Goal: Task Accomplishment & Management: Complete application form

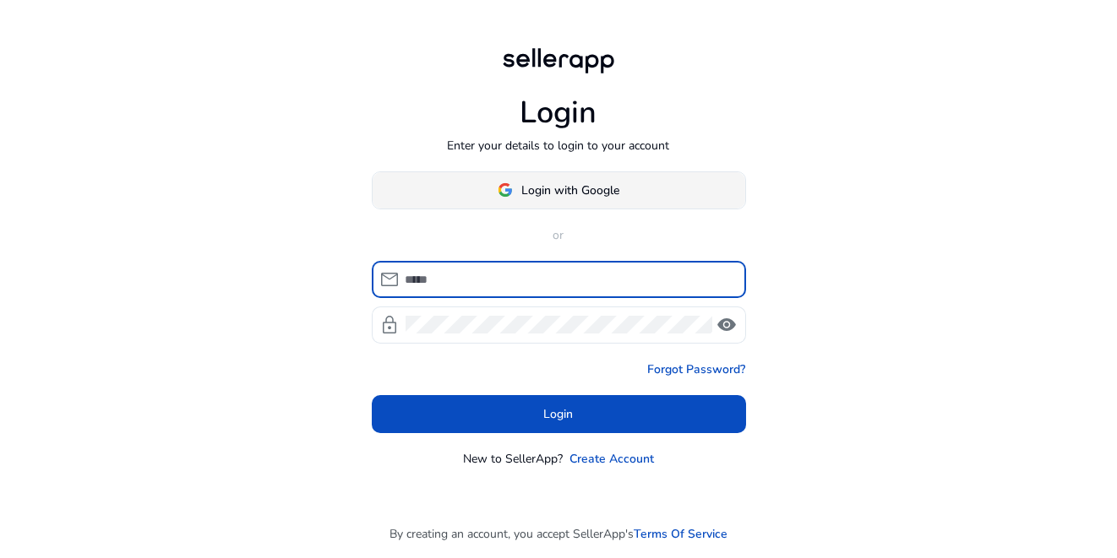
click at [530, 193] on span "Login with Google" at bounding box center [570, 191] width 98 height 18
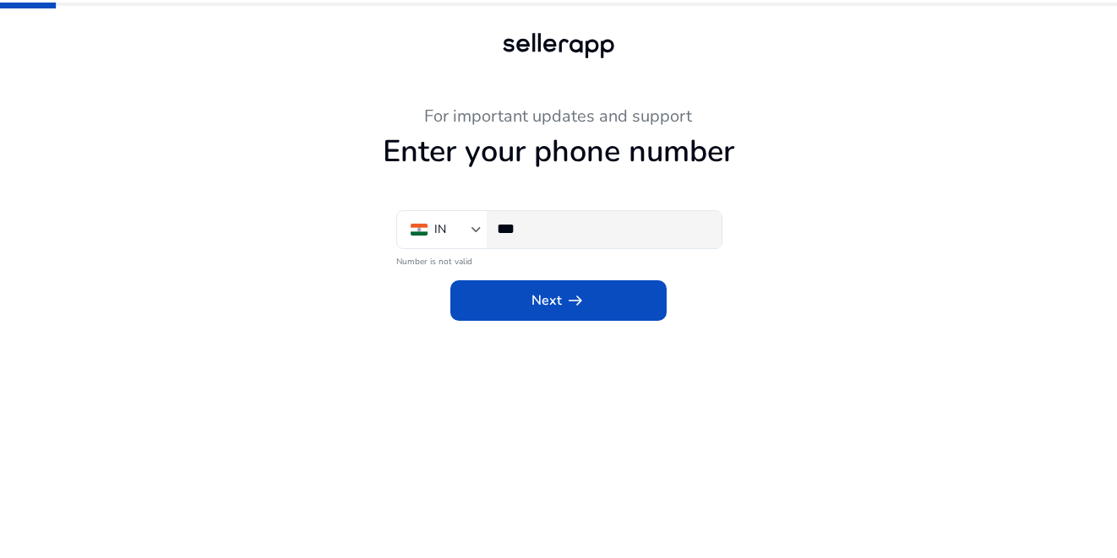
click at [557, 227] on input "***" at bounding box center [602, 229] width 211 height 19
type input "****"
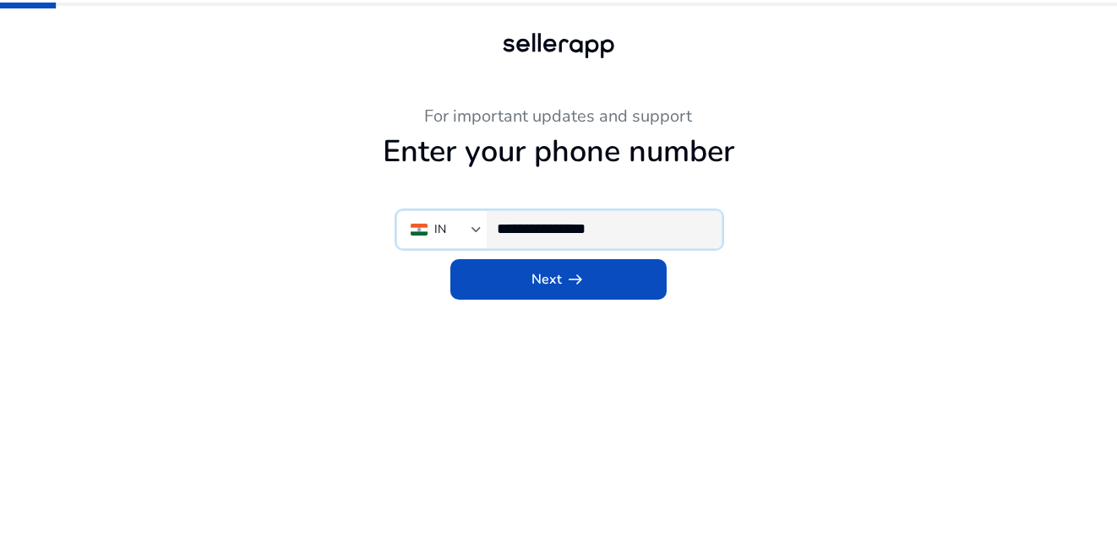
type input "**********"
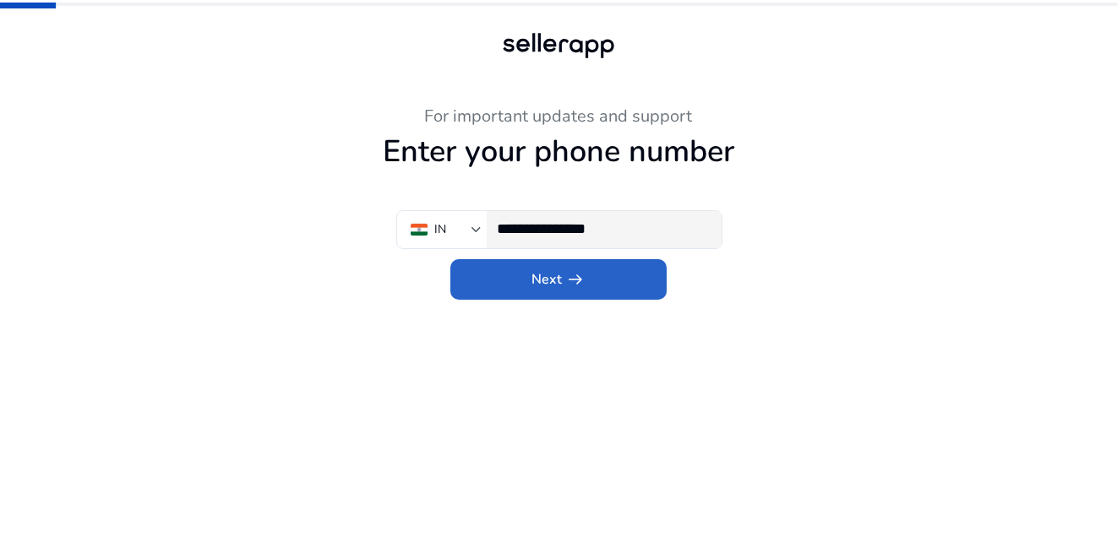
click at [450, 259] on button "Next arrow_right_alt" at bounding box center [558, 279] width 216 height 41
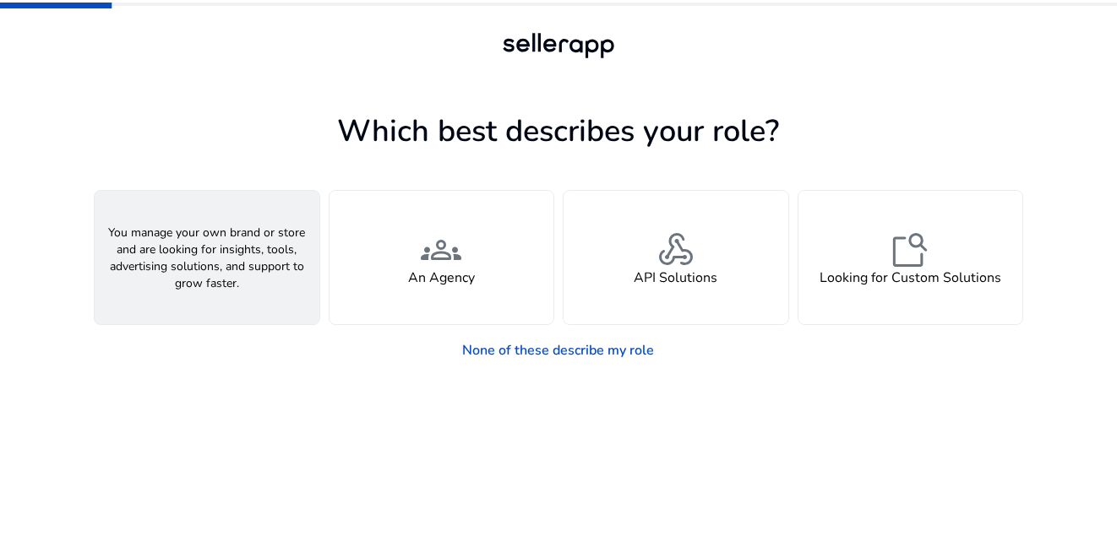
click at [236, 296] on div "person A Seller" at bounding box center [207, 257] width 225 height 133
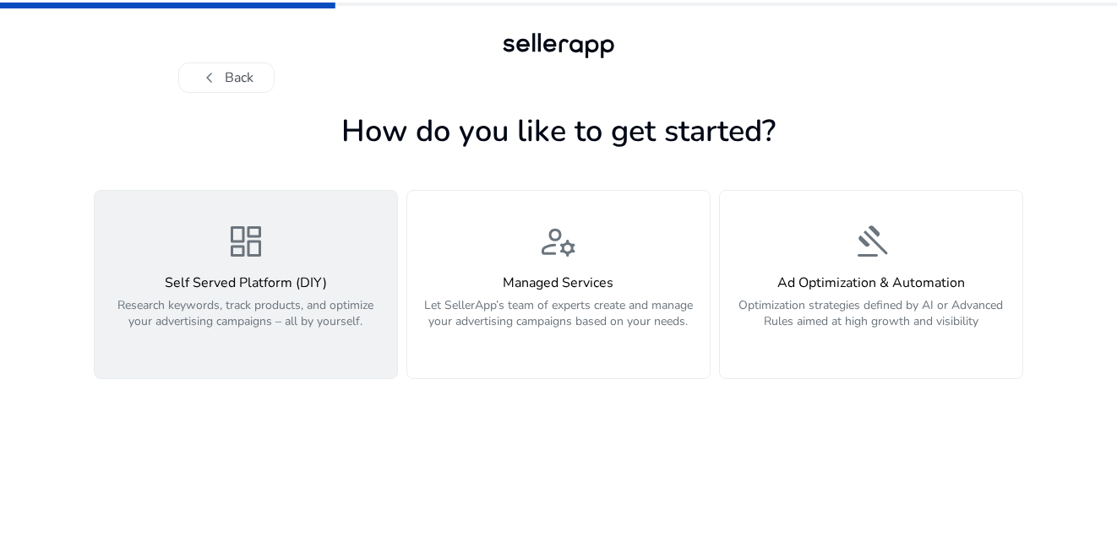
click at [202, 312] on p "Research keywords, track products, and optimize your advertising campaigns – al…" at bounding box center [246, 322] width 282 height 51
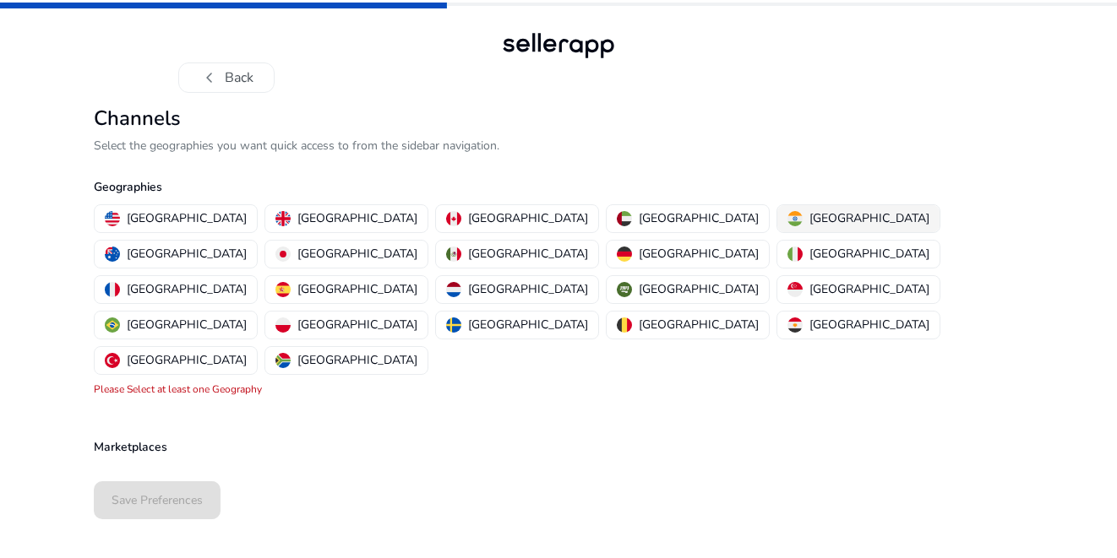
click at [809, 220] on p "India" at bounding box center [869, 218] width 120 height 18
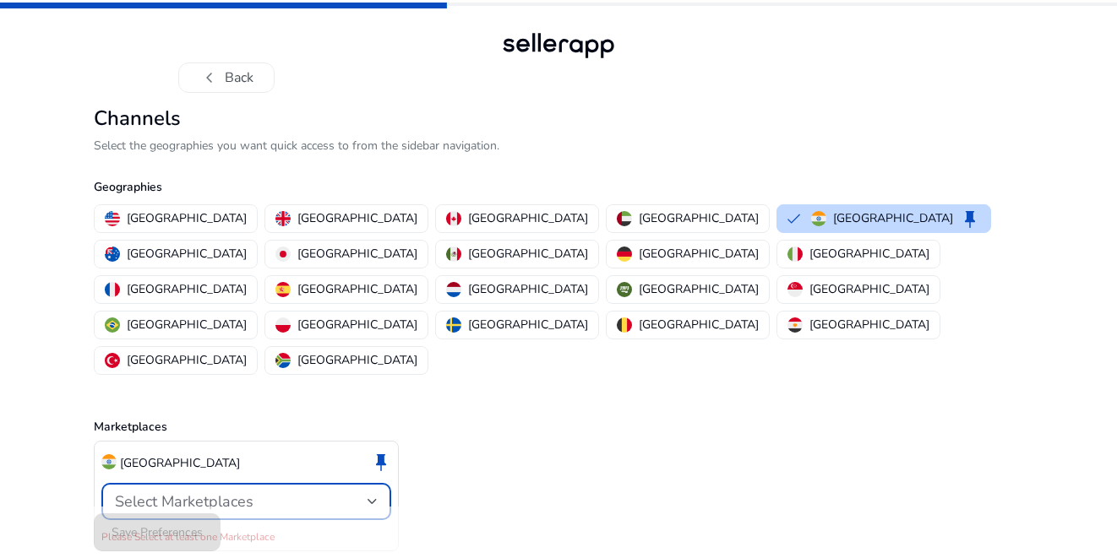
click at [259, 492] on div "Select Marketplaces" at bounding box center [241, 501] width 253 height 19
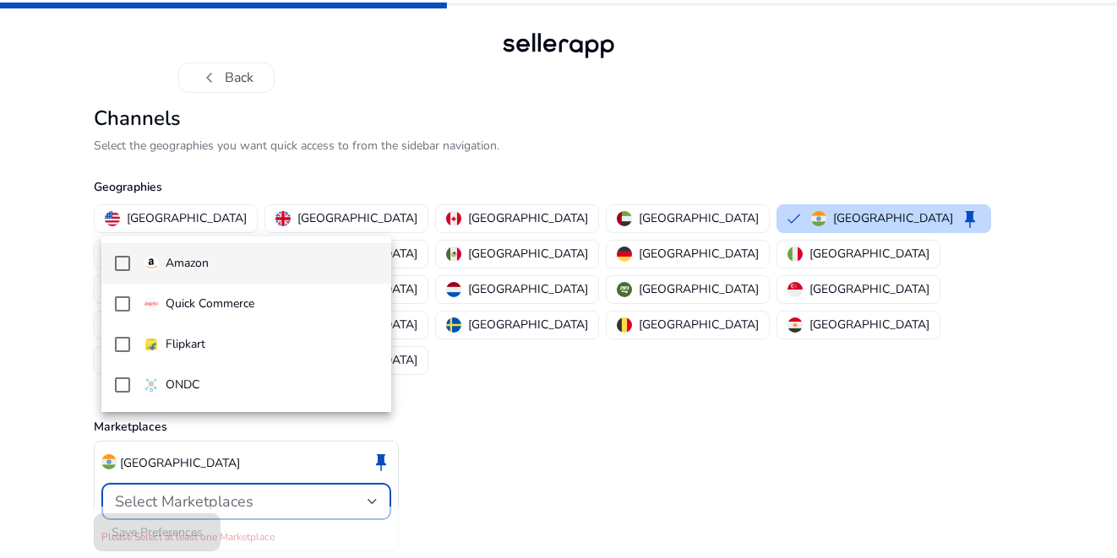
click at [808, 486] on div at bounding box center [558, 279] width 1117 height 558
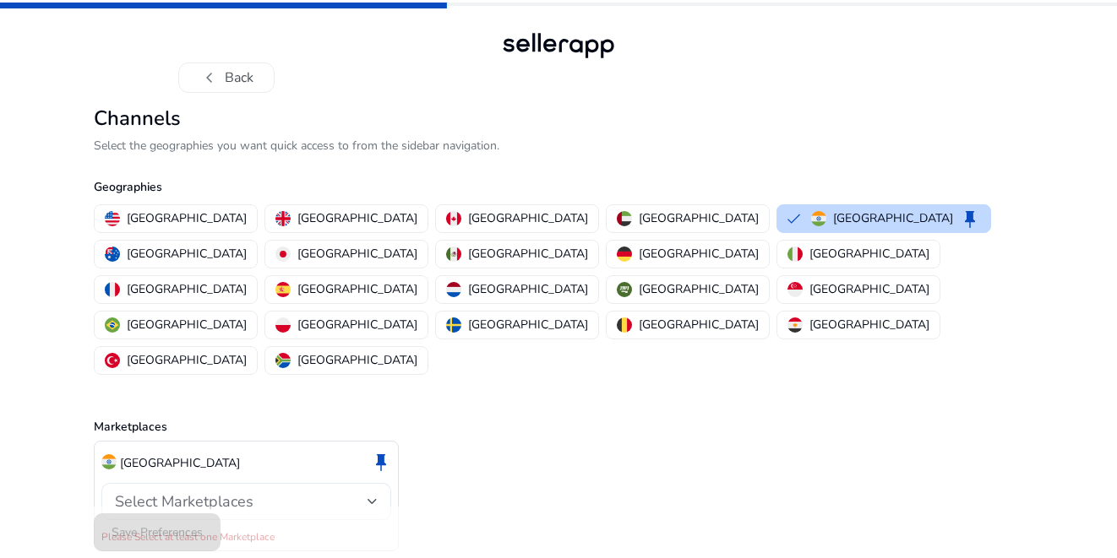
click at [272, 492] on div "Select Marketplaces" at bounding box center [241, 501] width 253 height 19
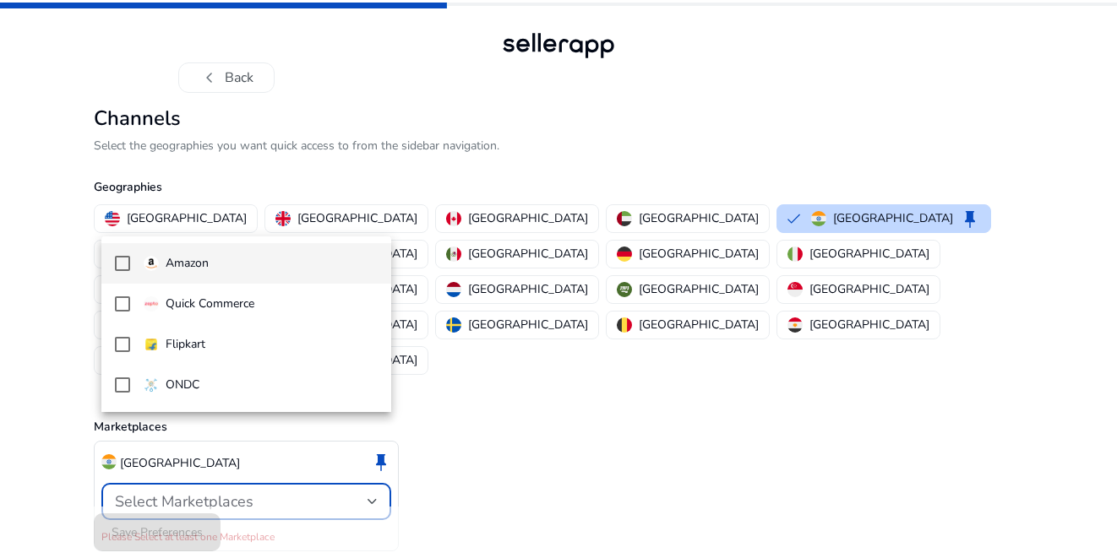
click at [118, 264] on mat-pseudo-checkbox at bounding box center [122, 263] width 15 height 15
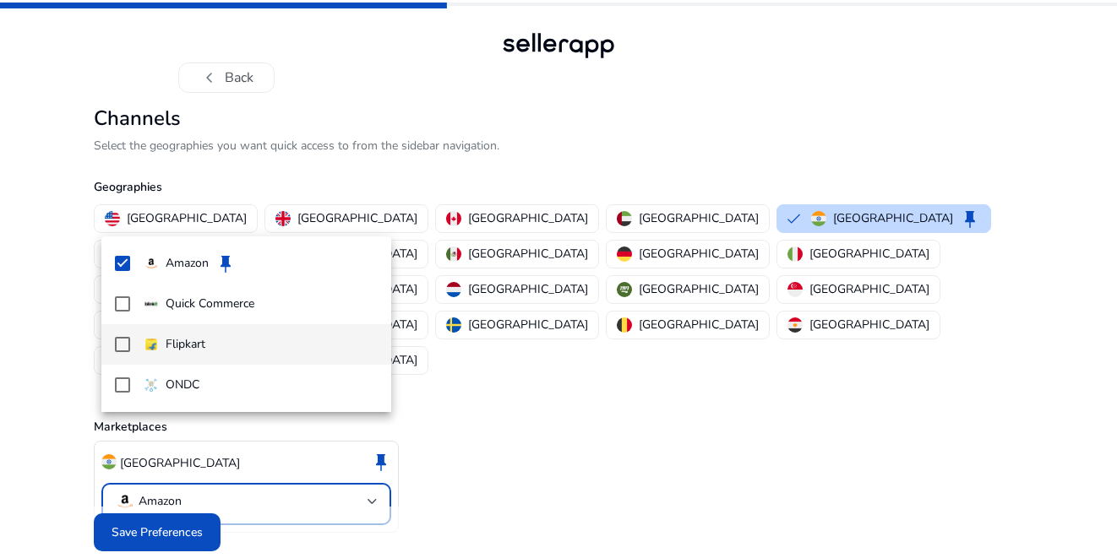
click at [123, 345] on mat-pseudo-checkbox at bounding box center [122, 344] width 15 height 15
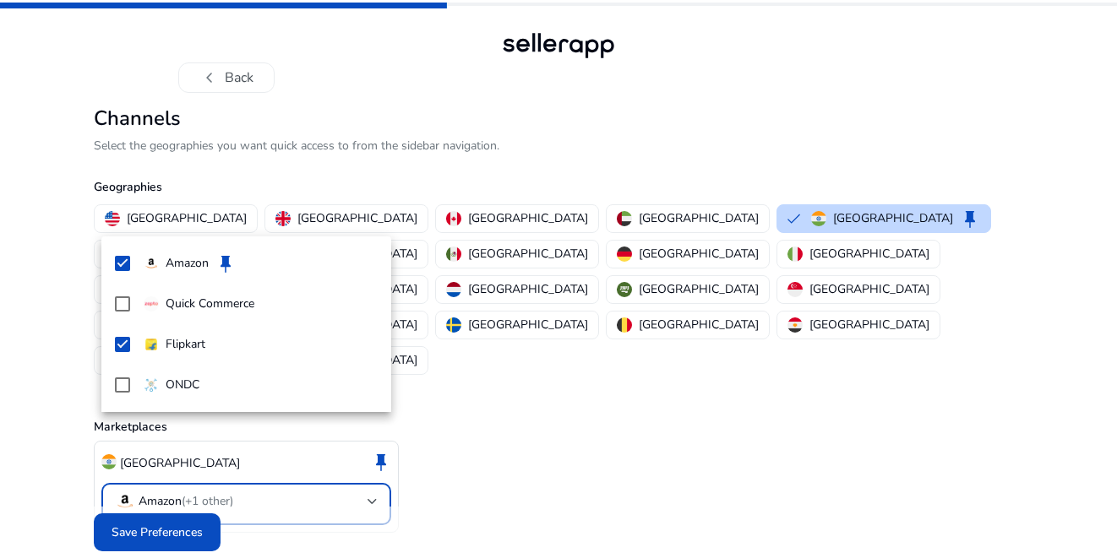
click at [171, 495] on div at bounding box center [558, 279] width 1117 height 558
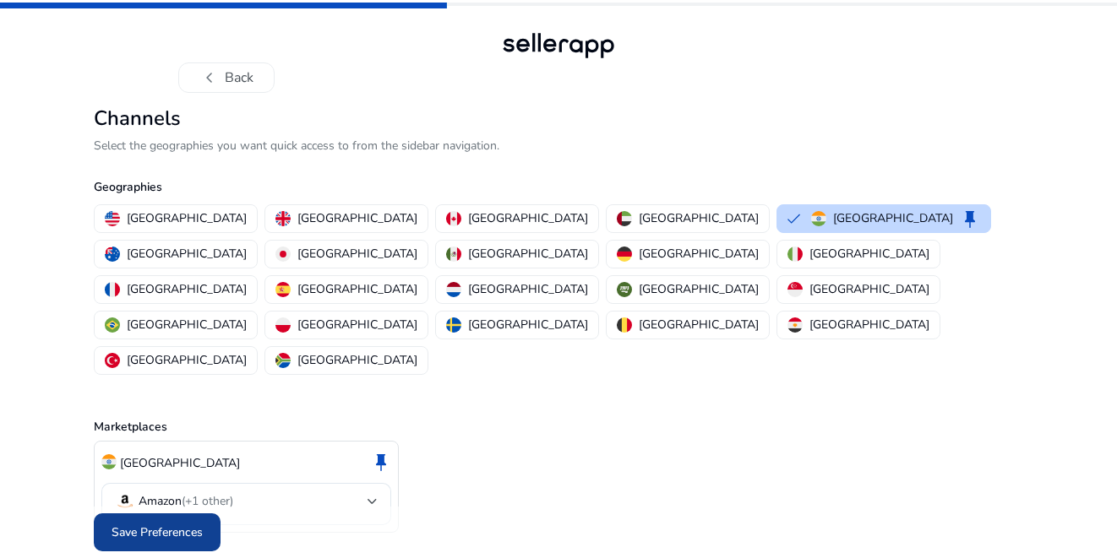
click at [183, 524] on span "Save Preferences" at bounding box center [156, 533] width 91 height 18
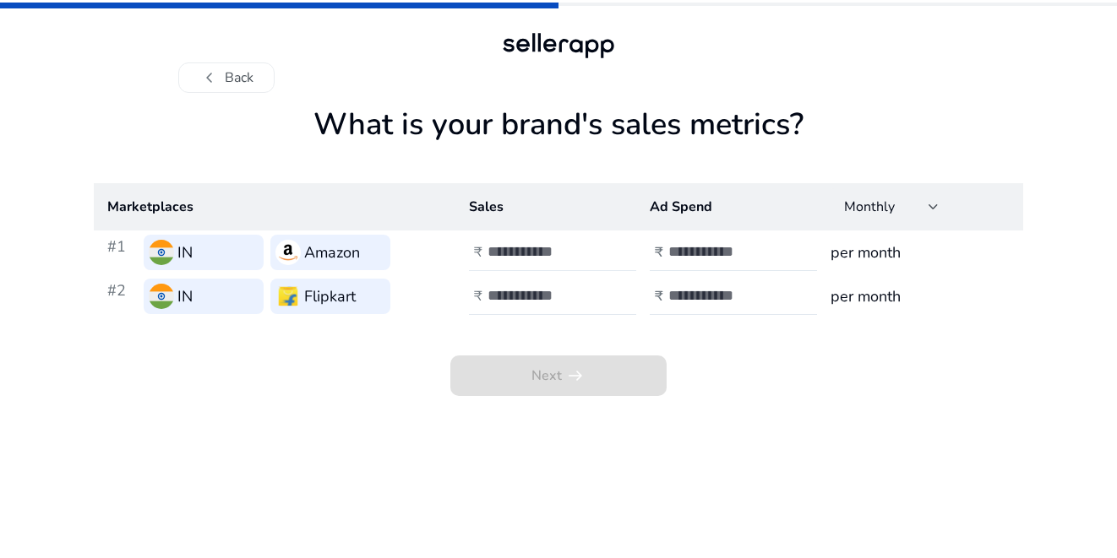
click at [541, 253] on input "number" at bounding box center [544, 251] width 114 height 19
type input "*"
click at [537, 296] on input "number" at bounding box center [544, 295] width 114 height 19
type input "*"
click at [698, 253] on input "number" at bounding box center [725, 251] width 114 height 19
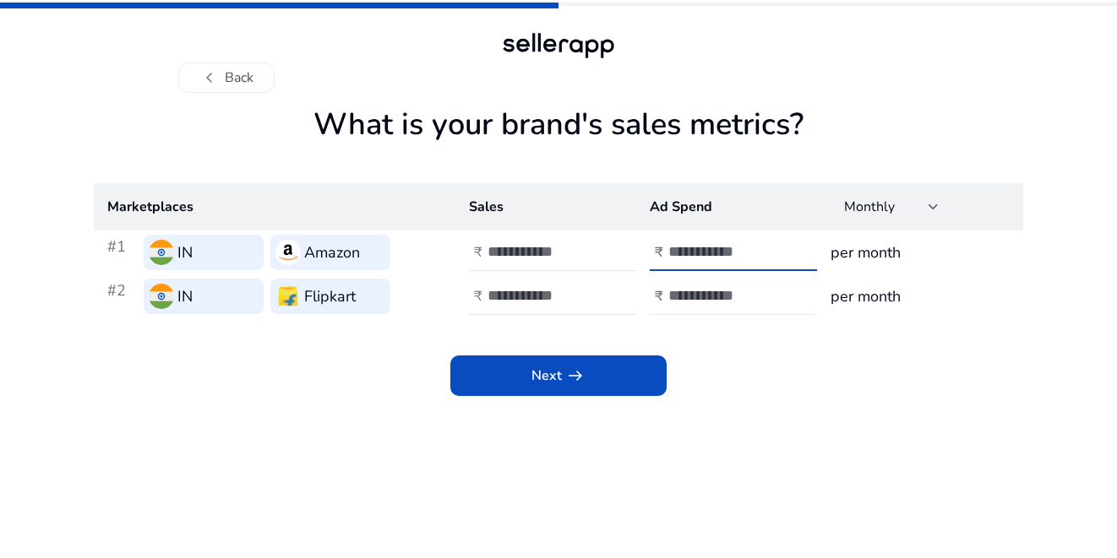
type input "*"
click at [698, 296] on input "number" at bounding box center [725, 295] width 114 height 19
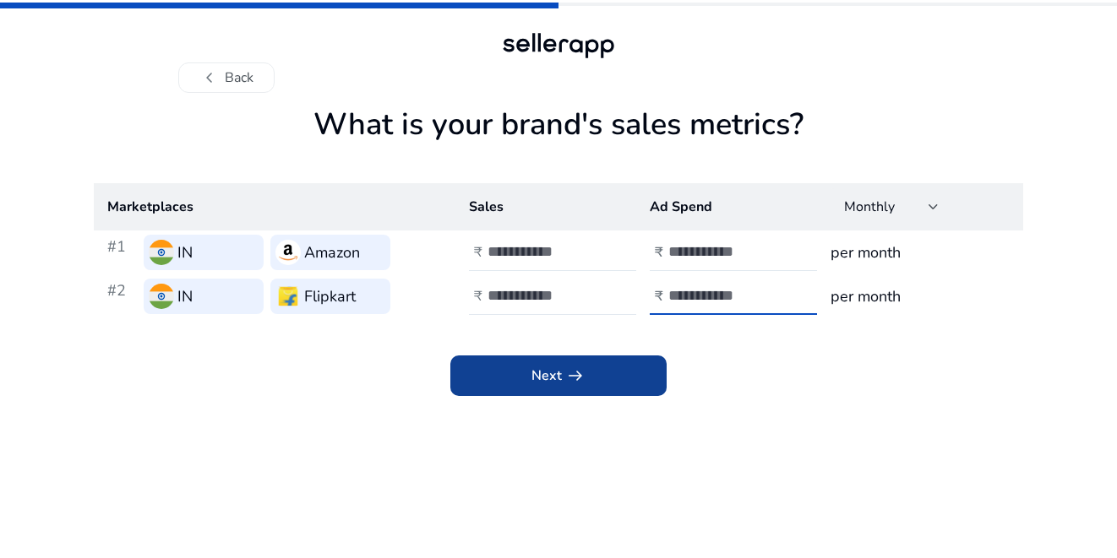
type input "*"
click at [605, 391] on span at bounding box center [558, 376] width 216 height 41
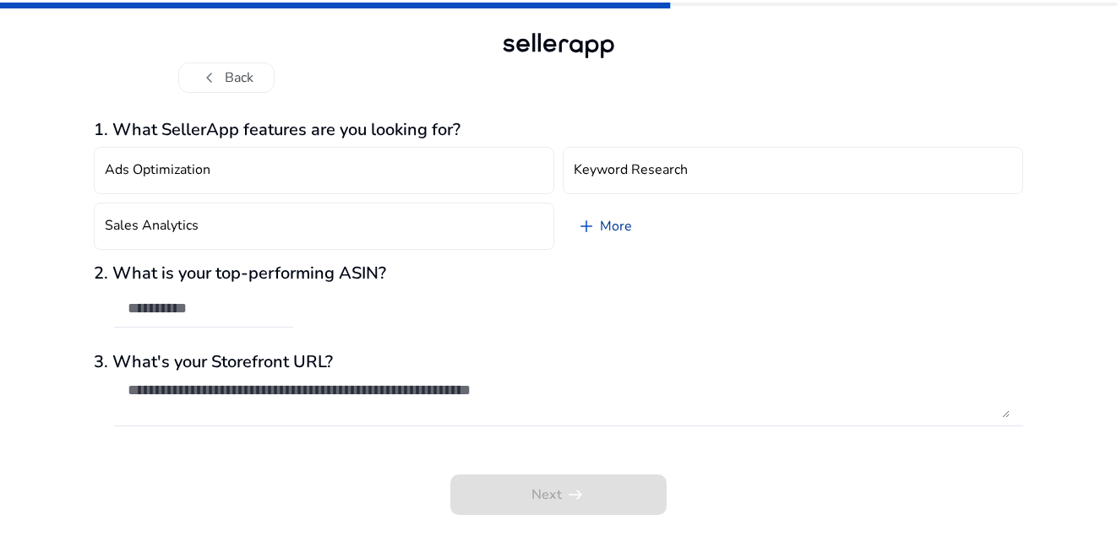
click at [594, 221] on span "add" at bounding box center [586, 226] width 20 height 20
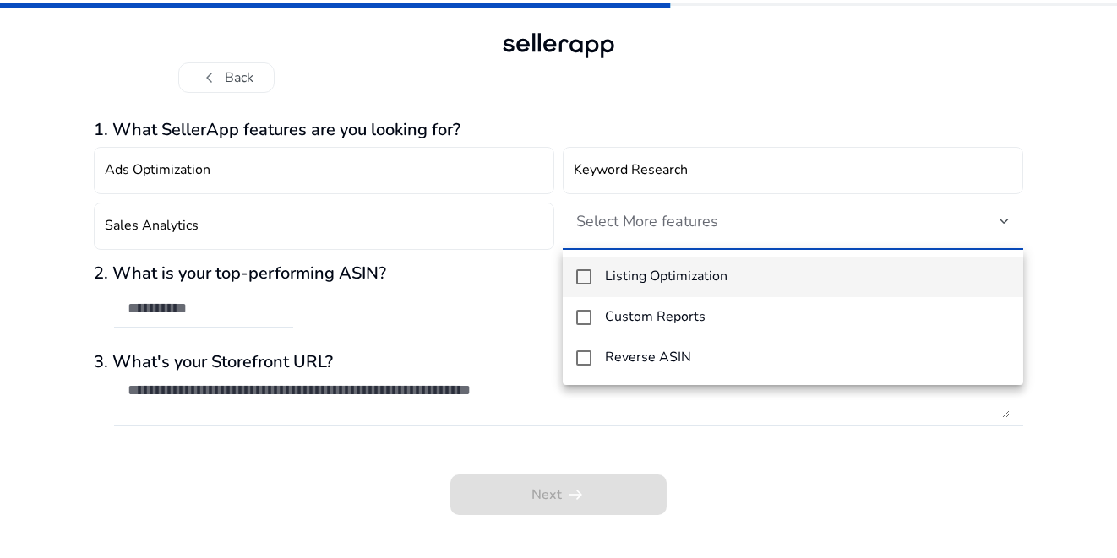
click at [672, 266] on mat-option "Listing Optimization" at bounding box center [792, 277] width 460 height 41
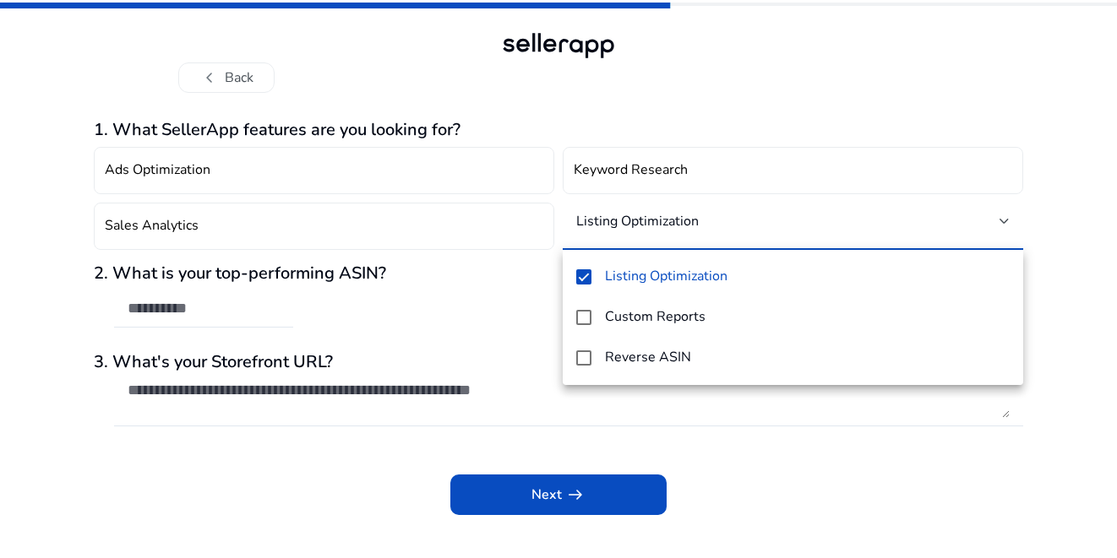
click at [583, 493] on div at bounding box center [558, 279] width 1117 height 558
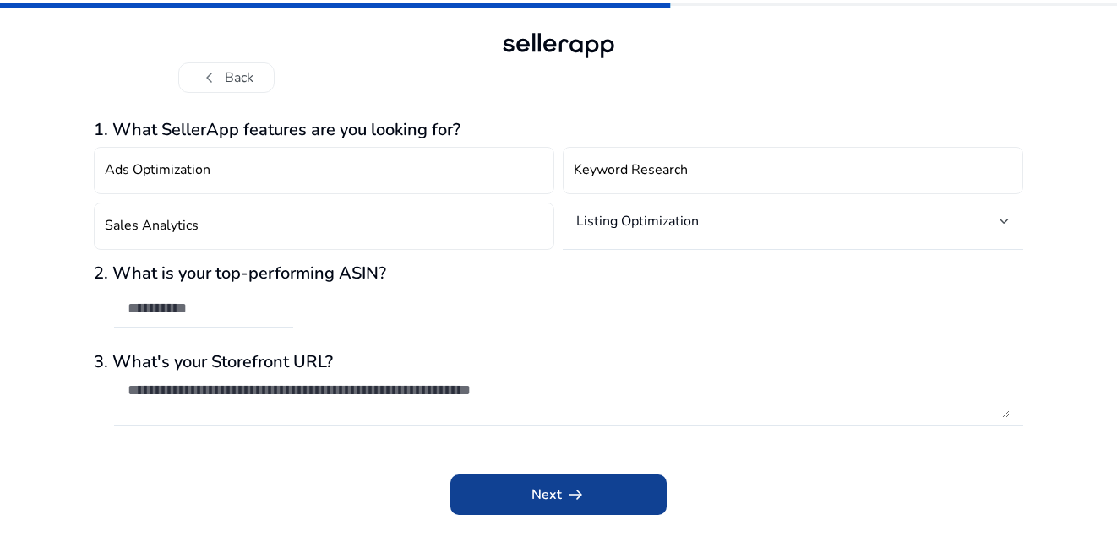
click at [558, 496] on span "Next arrow_right_alt" at bounding box center [558, 495] width 54 height 20
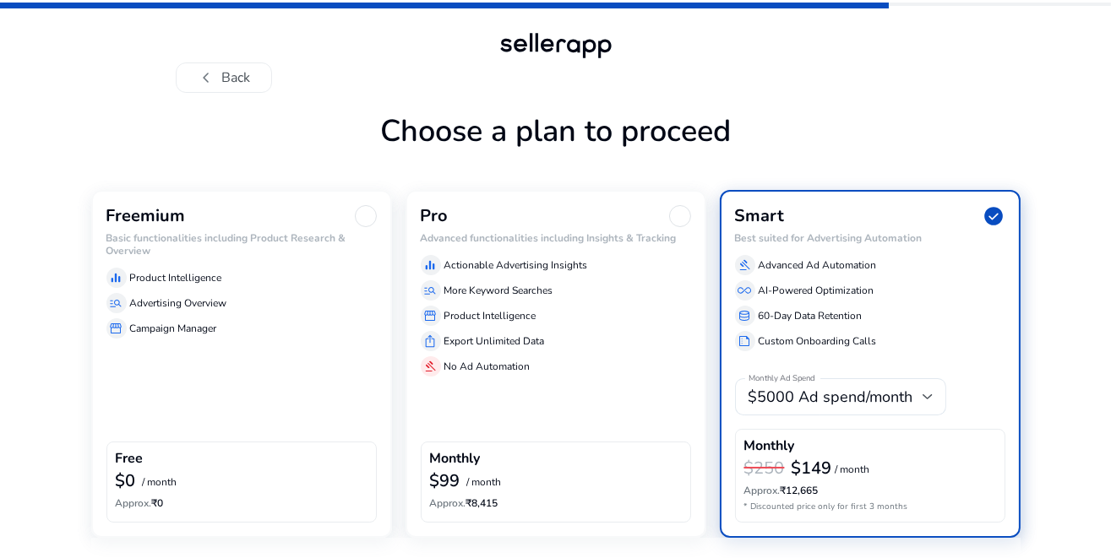
click at [208, 277] on p "Product Intelligence" at bounding box center [176, 277] width 92 height 15
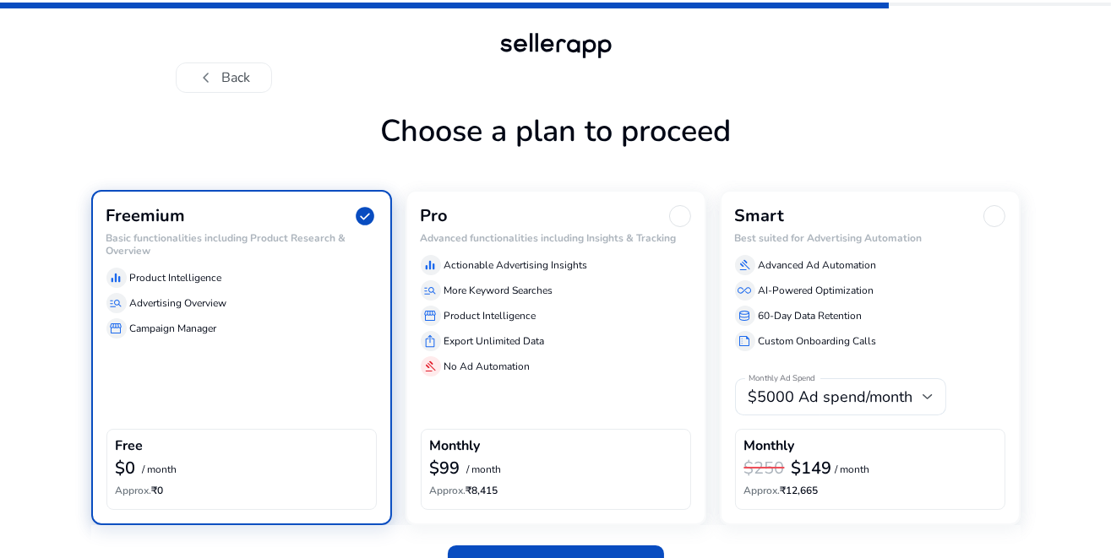
scroll to position [41, 0]
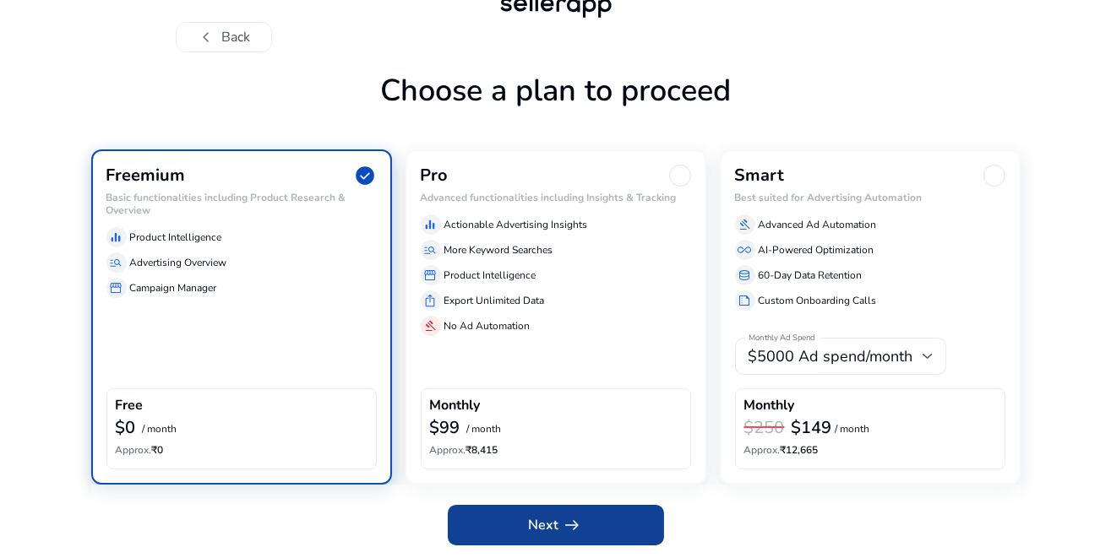
click at [537, 515] on span "Next arrow_right_alt" at bounding box center [556, 525] width 54 height 20
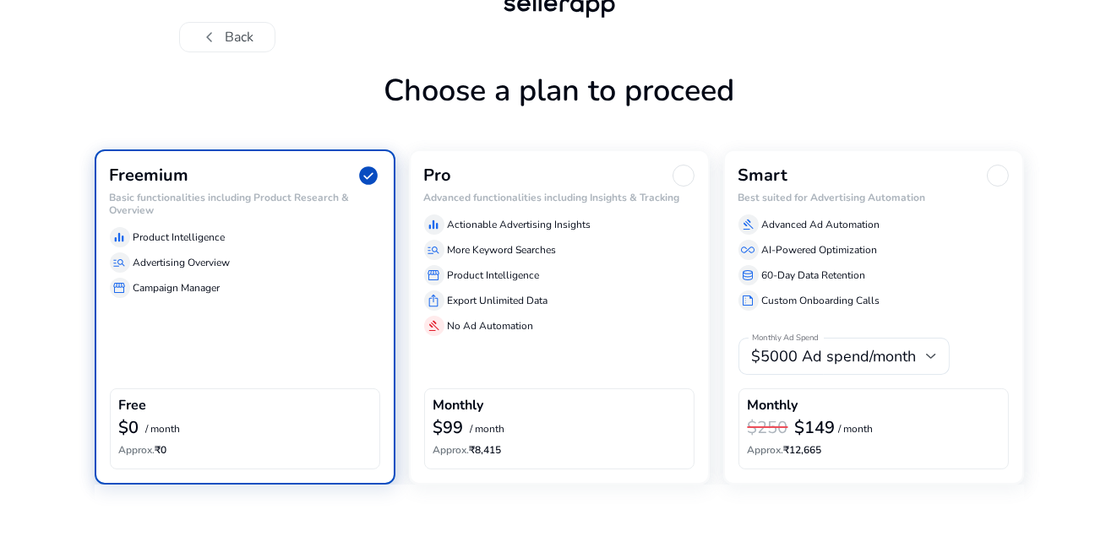
scroll to position [0, 0]
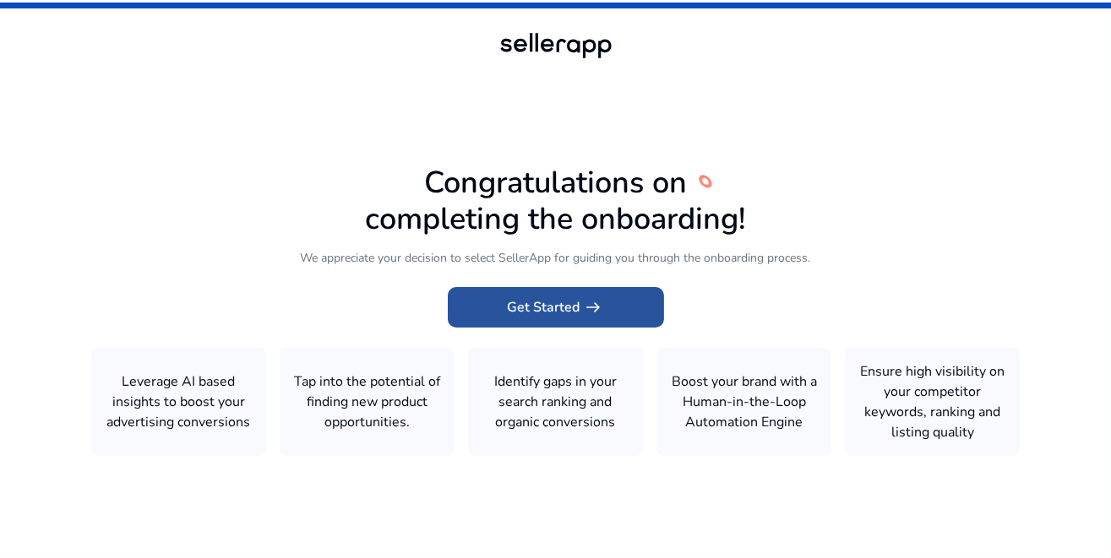
click at [568, 312] on span "Get Started arrow_right_alt" at bounding box center [556, 307] width 96 height 20
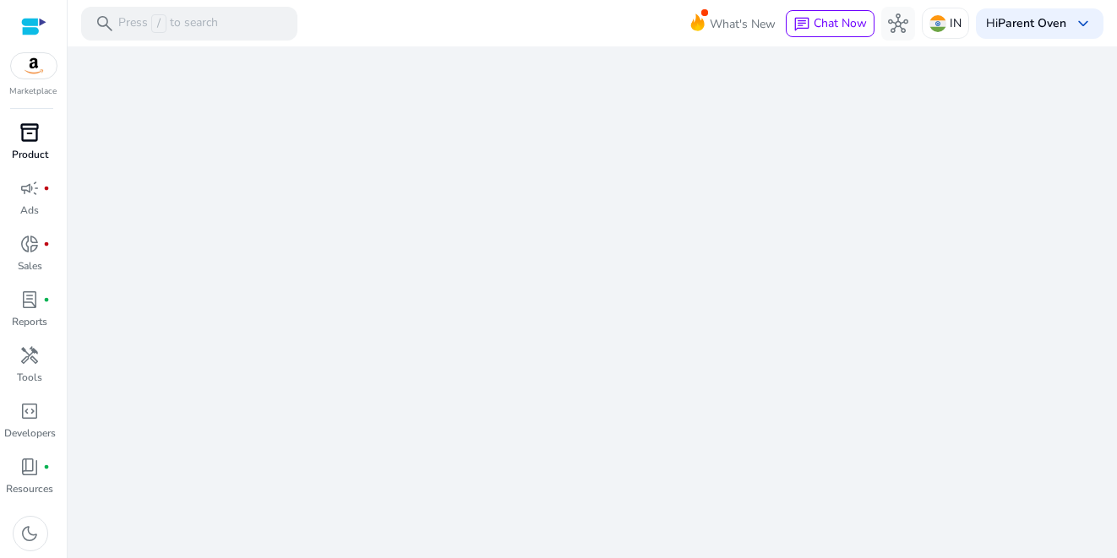
click at [14, 151] on p "Product" at bounding box center [30, 154] width 36 height 15
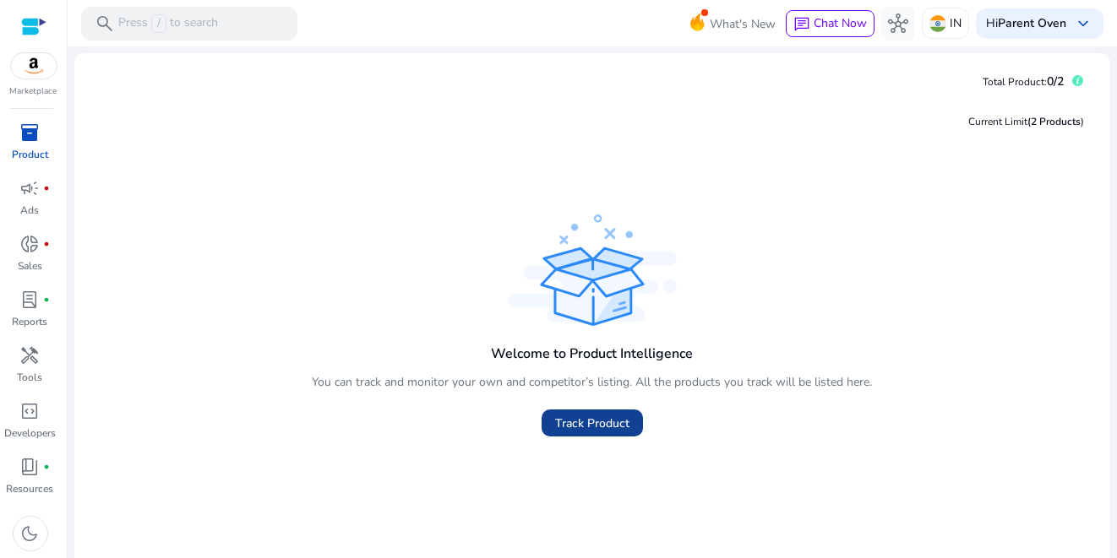
click at [602, 426] on span "Track Product" at bounding box center [592, 424] width 74 height 18
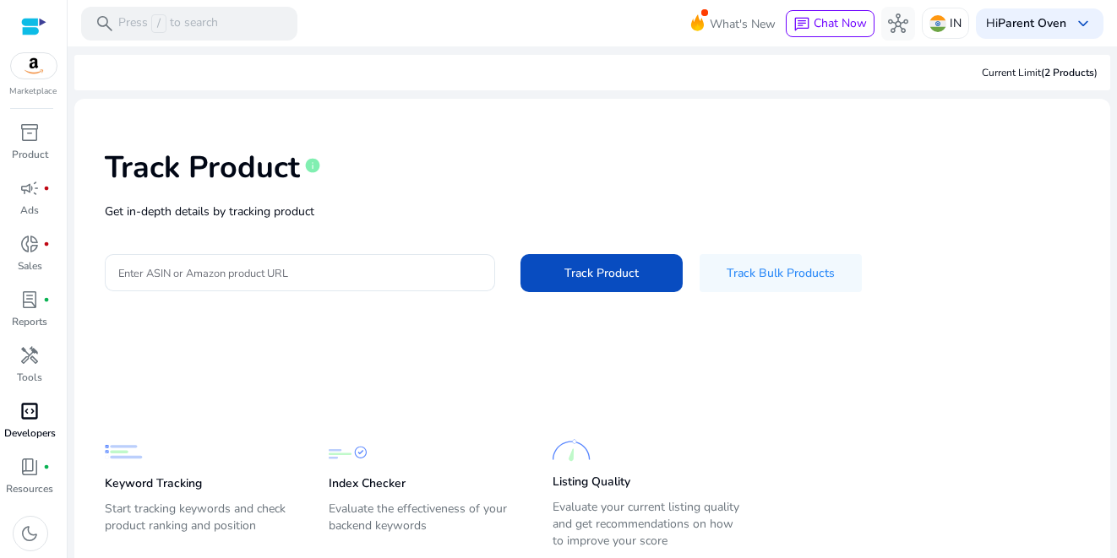
click at [36, 418] on span "code_blocks" at bounding box center [30, 411] width 20 height 20
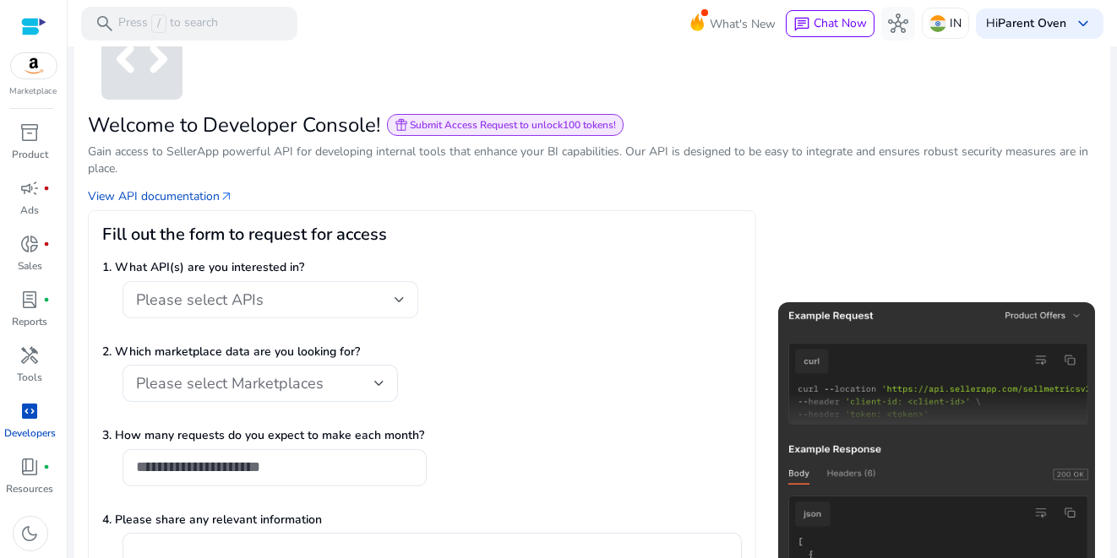
scroll to position [70, 0]
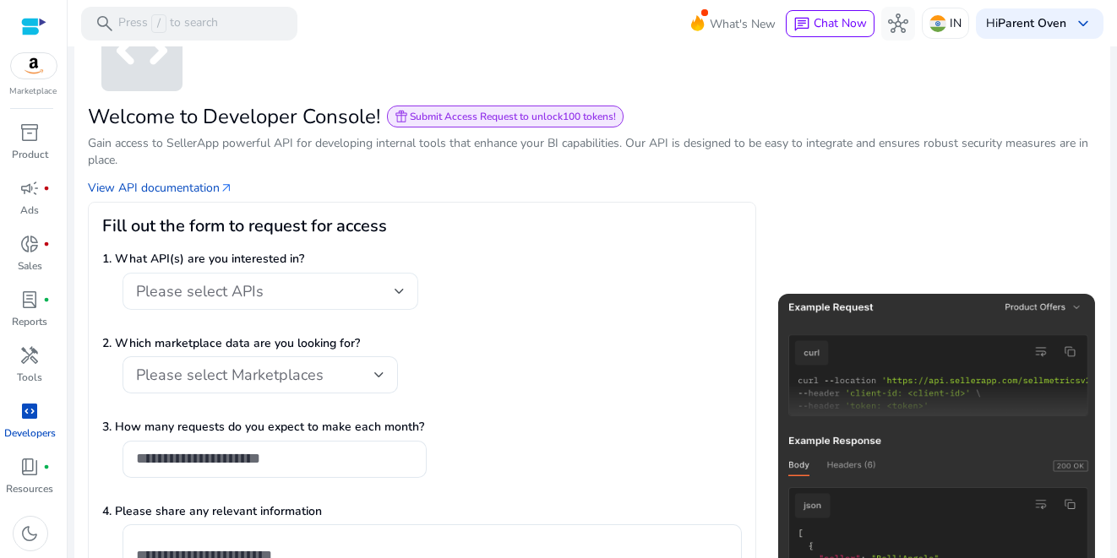
click at [268, 307] on div "Please select APIs" at bounding box center [270, 291] width 269 height 37
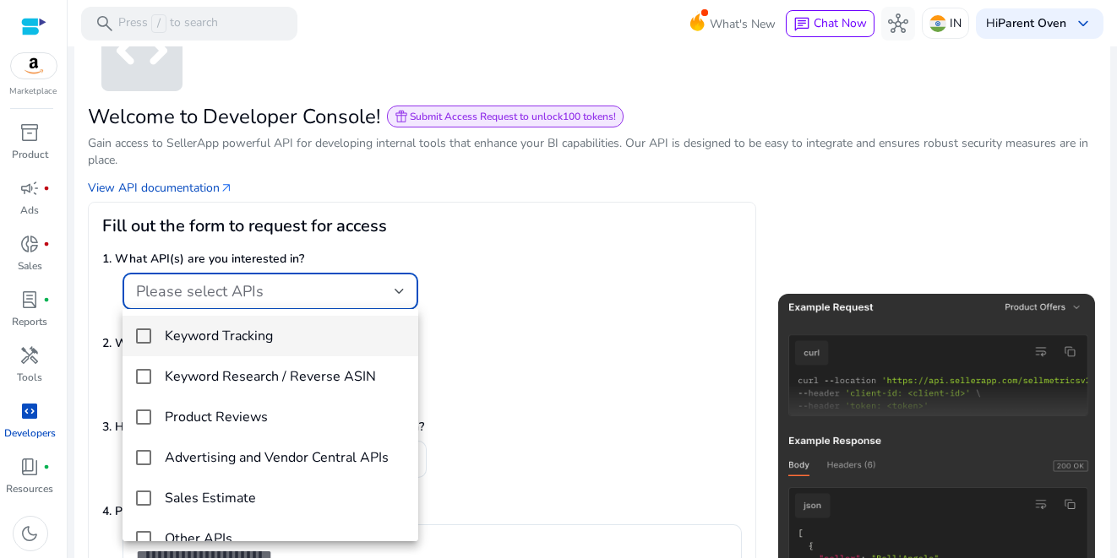
scroll to position [0, 0]
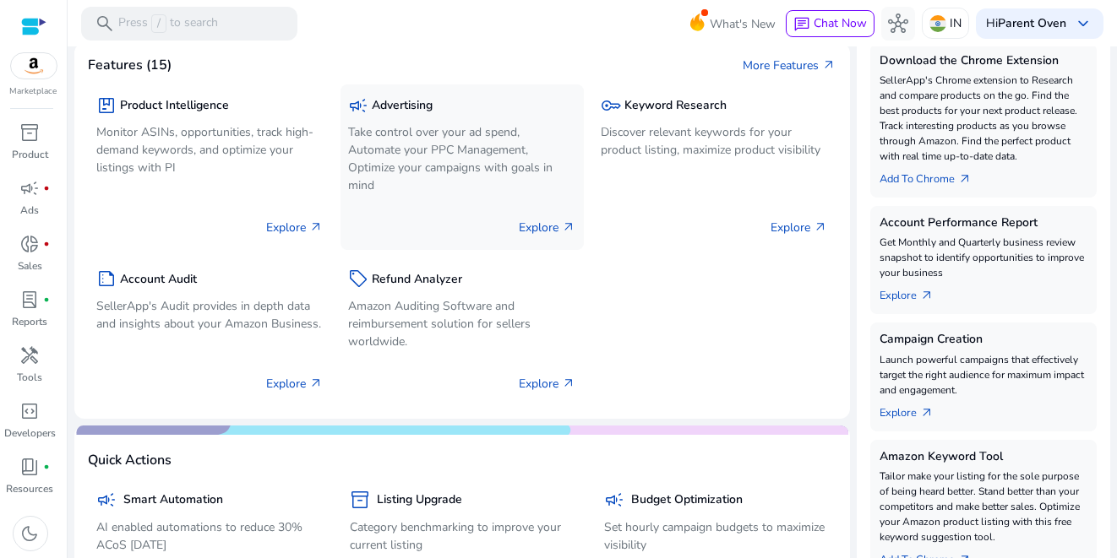
scroll to position [313, 0]
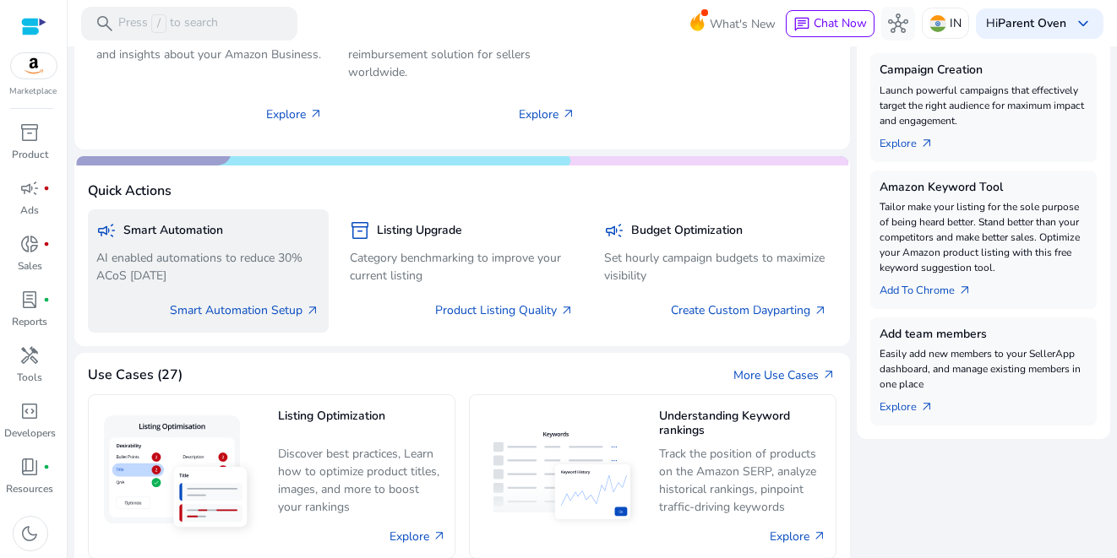
drag, startPoint x: 312, startPoint y: 328, endPoint x: 274, endPoint y: 329, distance: 37.2
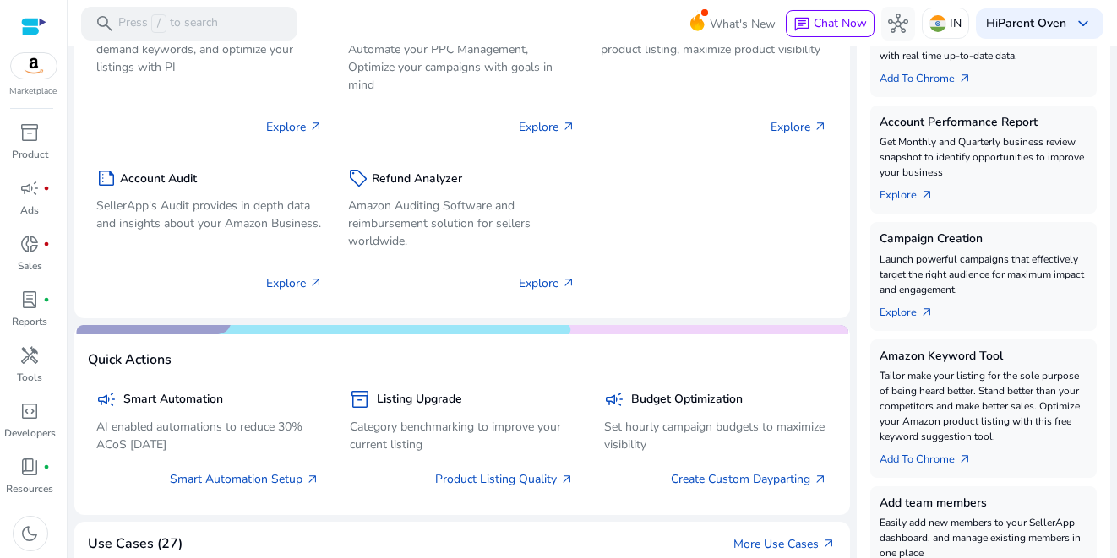
drag, startPoint x: 107, startPoint y: 339, endPoint x: 84, endPoint y: 330, distance: 25.1
click at [84, 332] on mat-card "Quick Actions campaign Smart Automation AI enabled automations to reduce 30% AC…" at bounding box center [461, 420] width 775 height 190
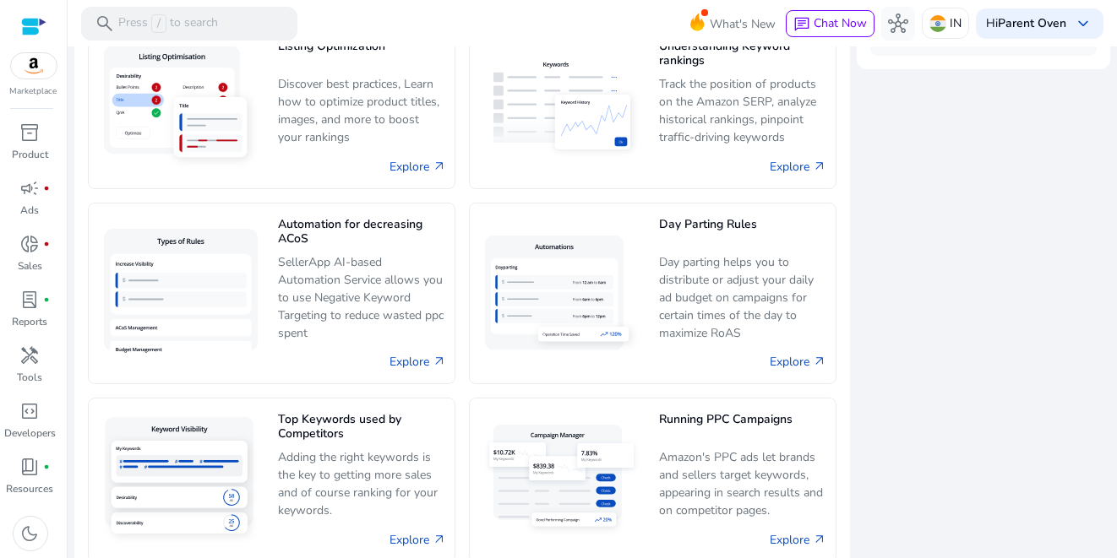
scroll to position [950, 0]
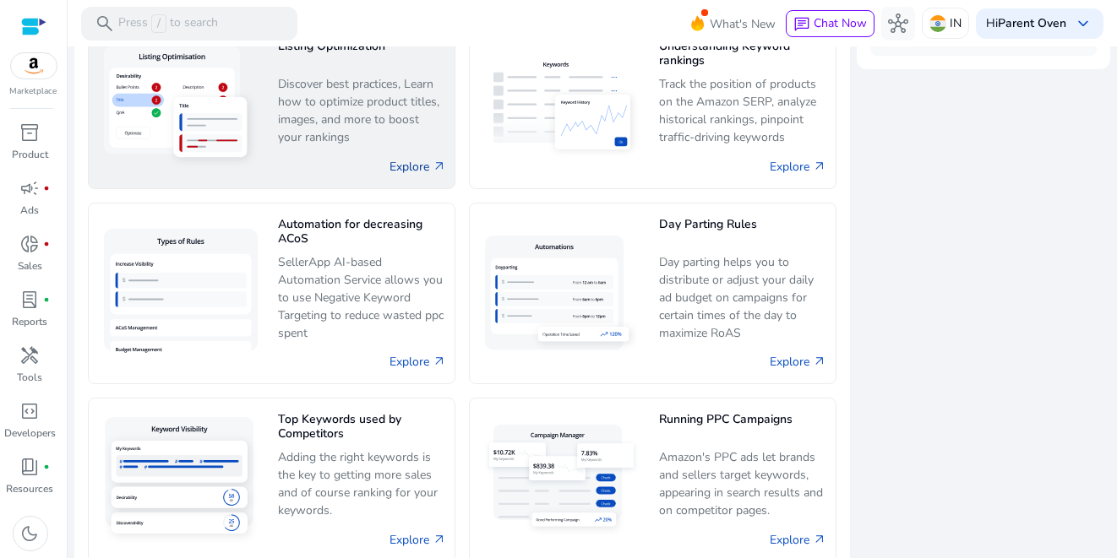
click at [389, 160] on link "Explore arrow_outward" at bounding box center [417, 167] width 57 height 18
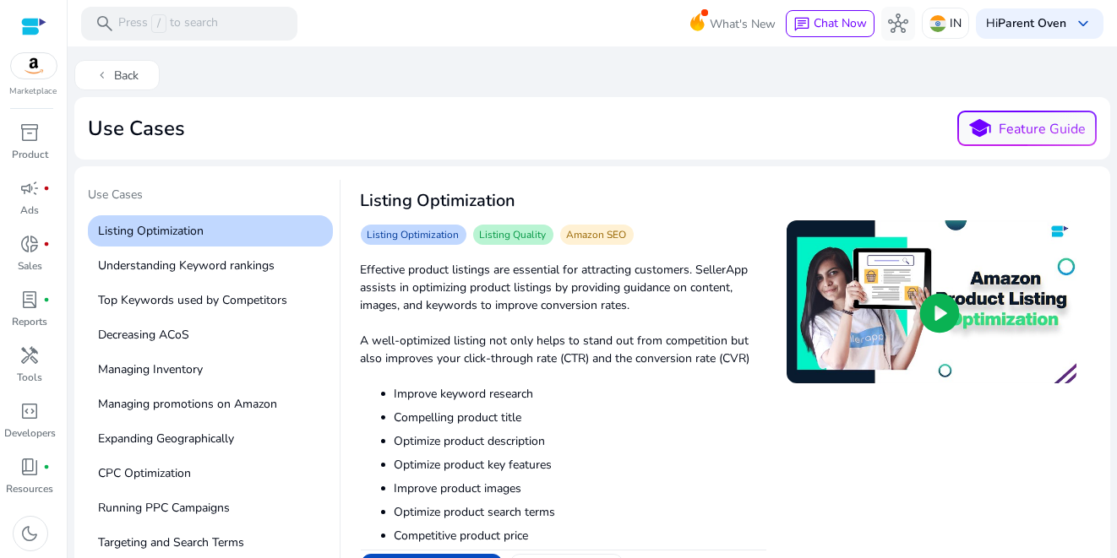
scroll to position [79, 0]
